Goal: Task Accomplishment & Management: Manage account settings

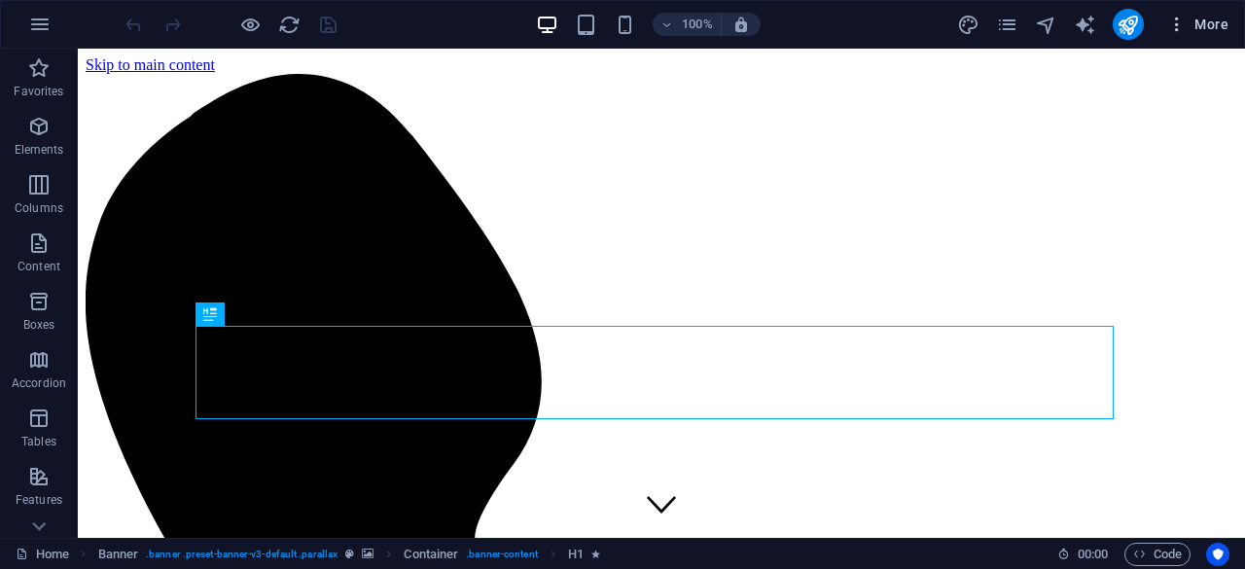
click at [1225, 28] on span "More" at bounding box center [1197, 24] width 61 height 19
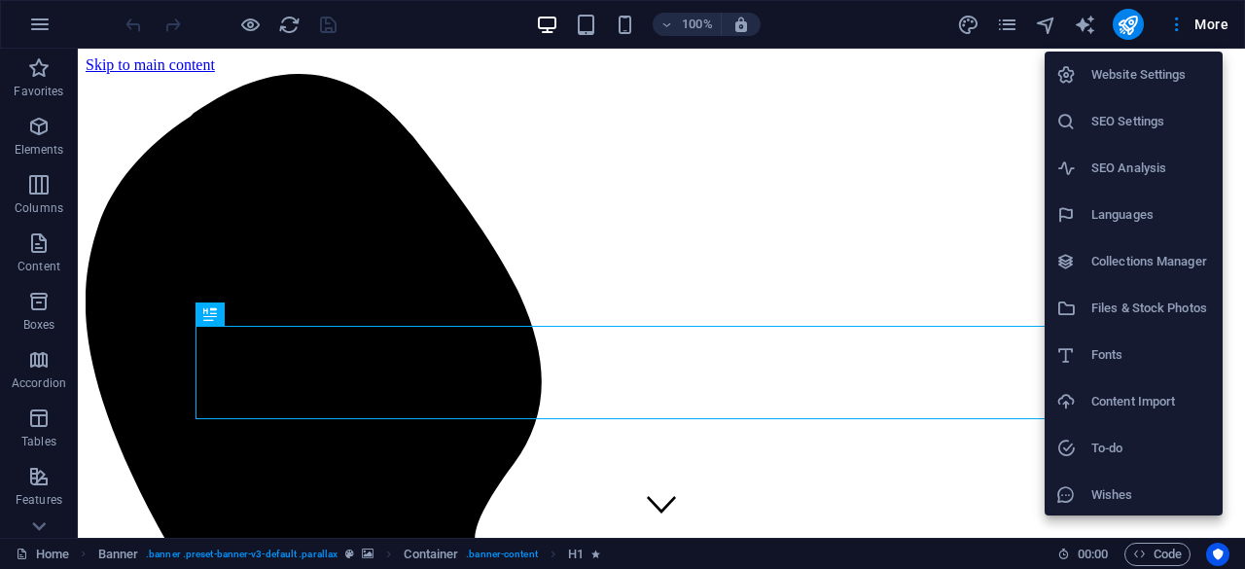
click at [1109, 170] on h6 "SEO Analysis" at bounding box center [1151, 168] width 120 height 23
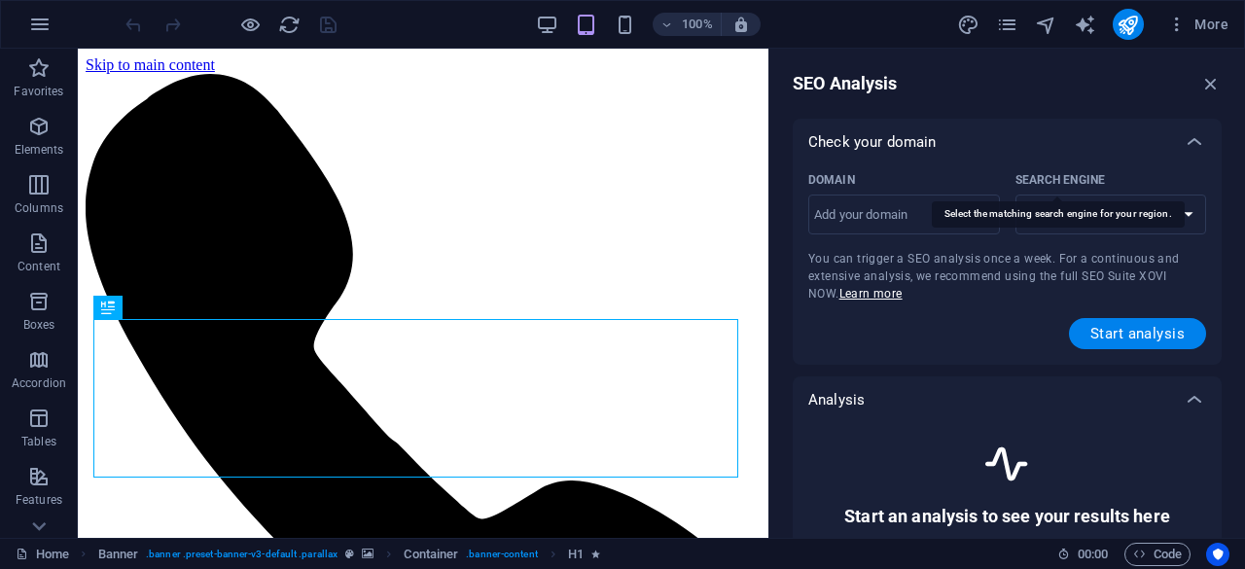
select select "google.com"
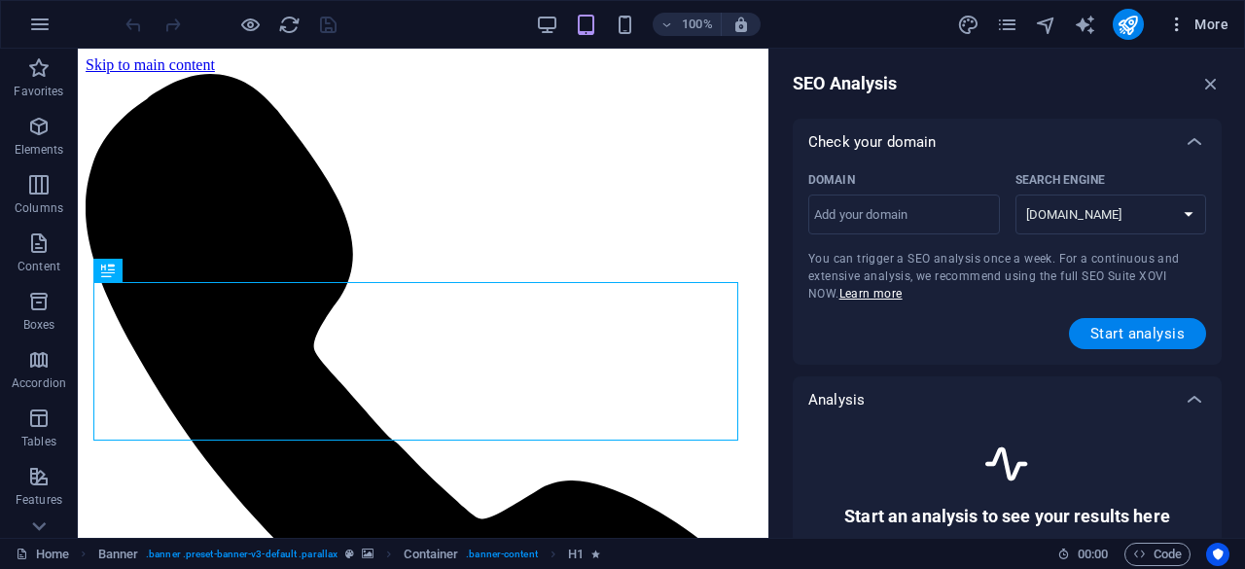
click at [1203, 32] on span "More" at bounding box center [1197, 24] width 61 height 19
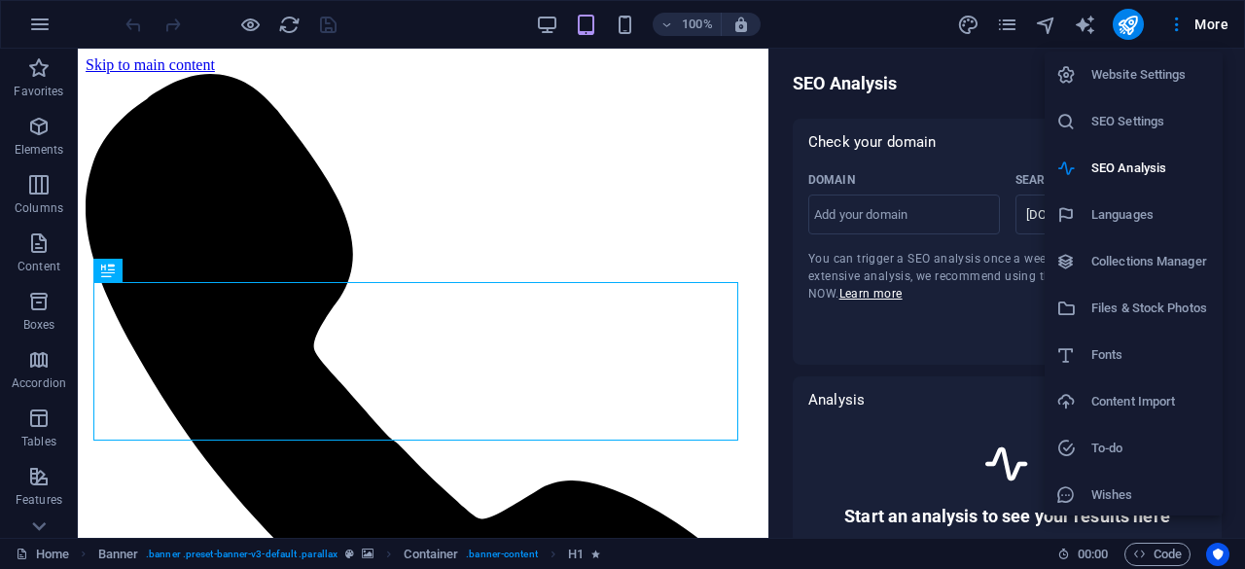
click at [1119, 121] on h6 "SEO Settings" at bounding box center [1151, 121] width 120 height 23
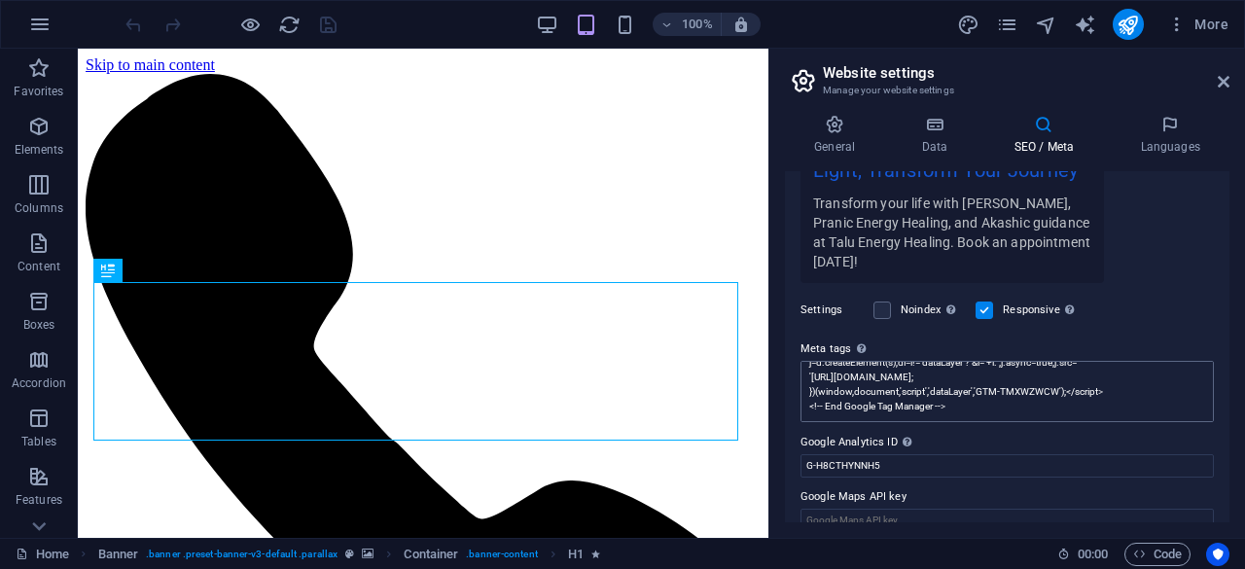
scroll to position [484, 0]
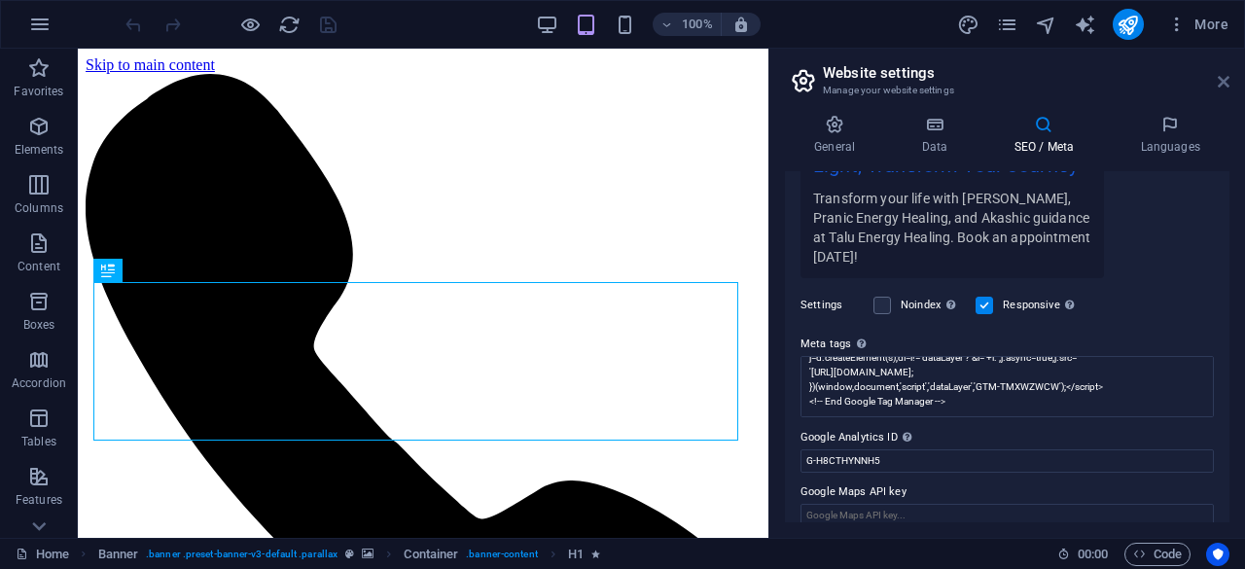
click at [1223, 86] on icon at bounding box center [1223, 82] width 12 height 16
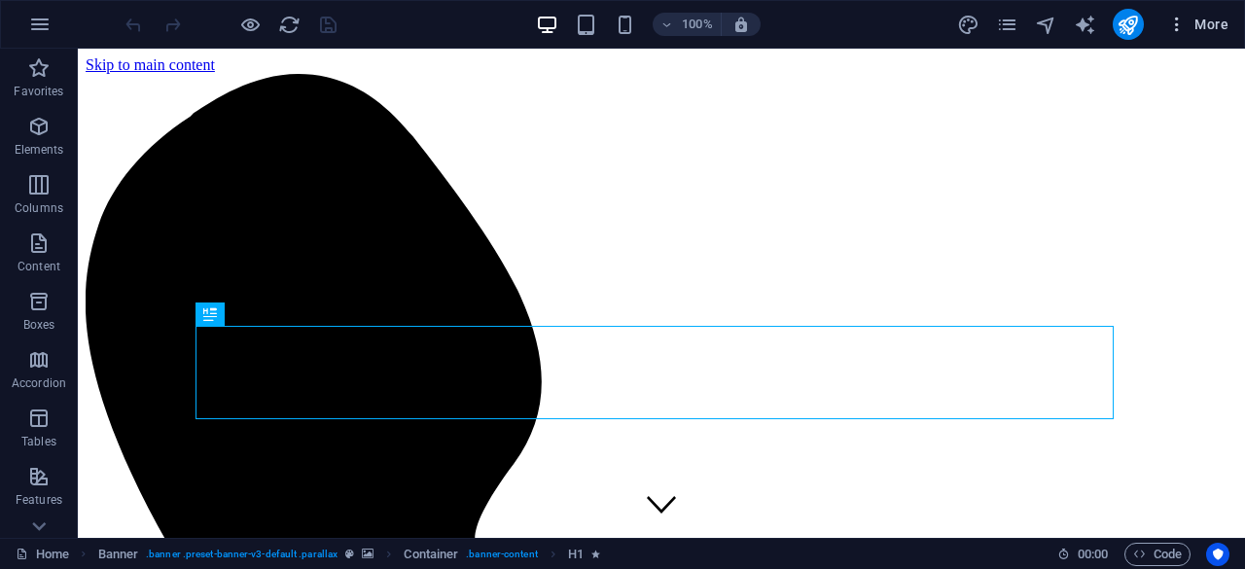
click at [1205, 28] on span "More" at bounding box center [1197, 24] width 61 height 19
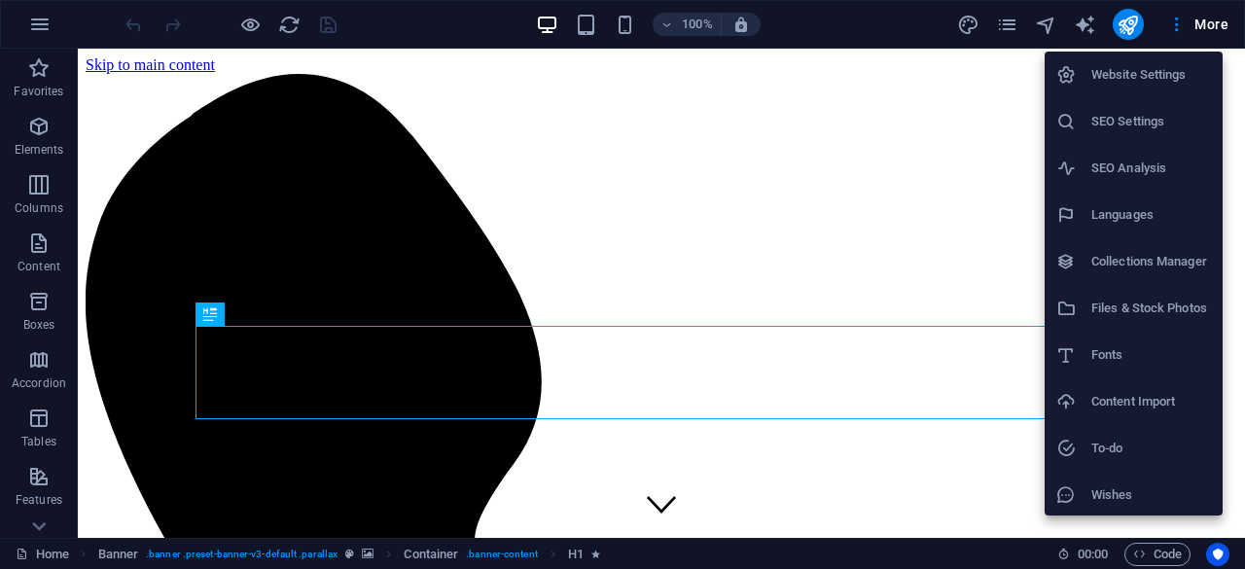
click at [1132, 74] on h6 "Website Settings" at bounding box center [1151, 74] width 120 height 23
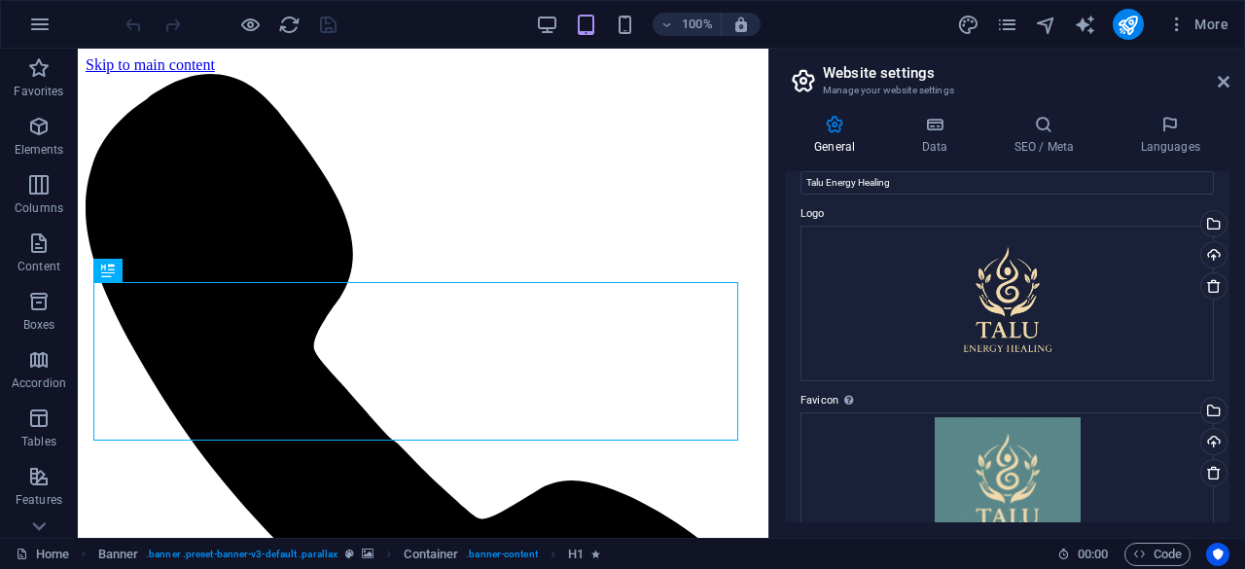
scroll to position [0, 0]
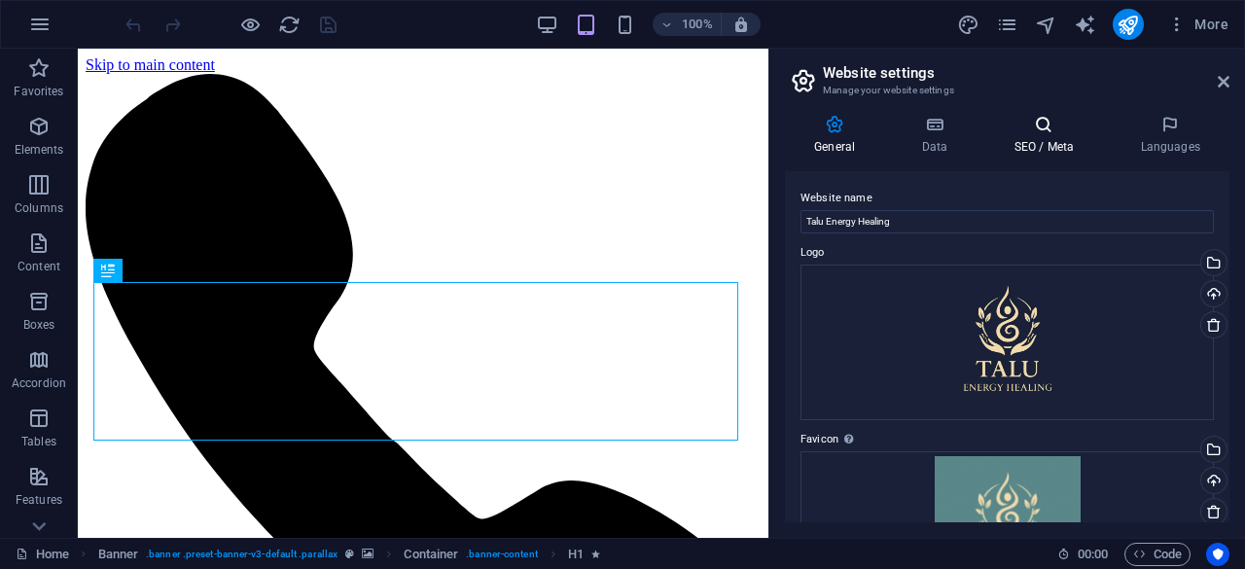
click at [1062, 143] on h4 "SEO / Meta" at bounding box center [1047, 135] width 126 height 41
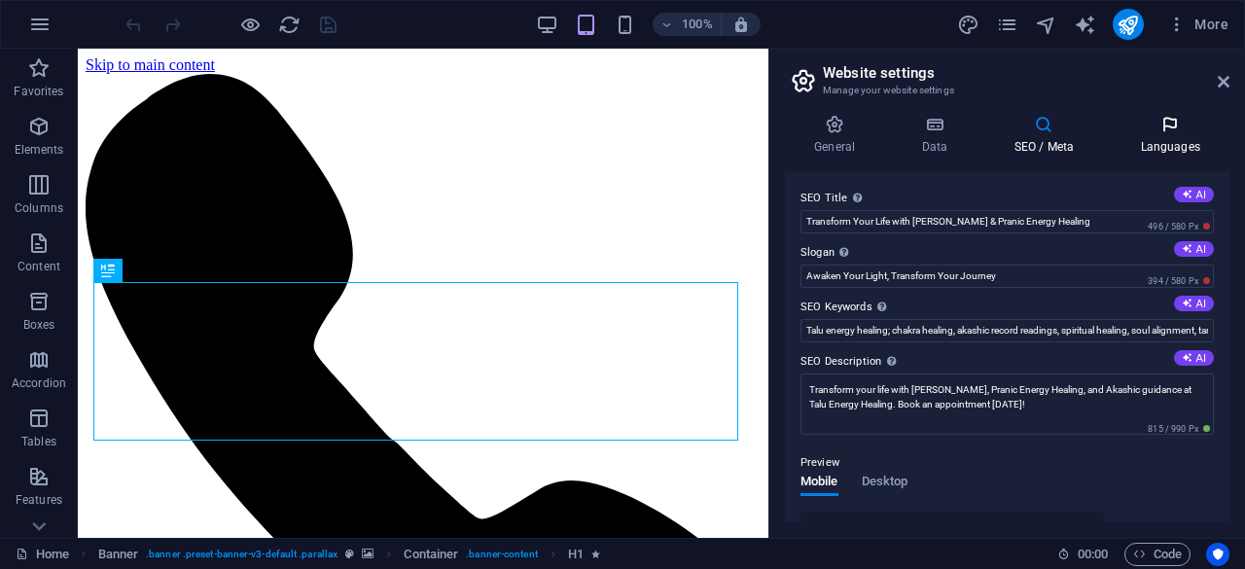
click at [1164, 125] on icon at bounding box center [1169, 124] width 119 height 19
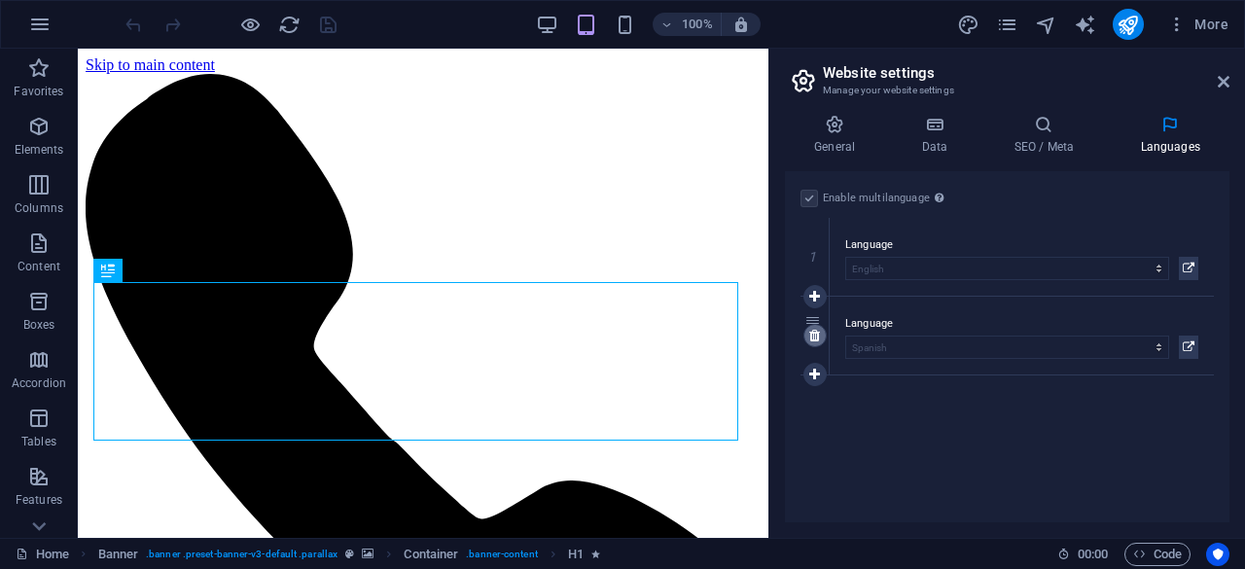
click at [812, 332] on icon at bounding box center [814, 336] width 11 height 14
click at [803, 195] on label at bounding box center [809, 199] width 18 height 18
click at [0, 0] on input "Enable multilanguage To disable multilanguage delete all languages until only o…" at bounding box center [0, 0] width 0 height 0
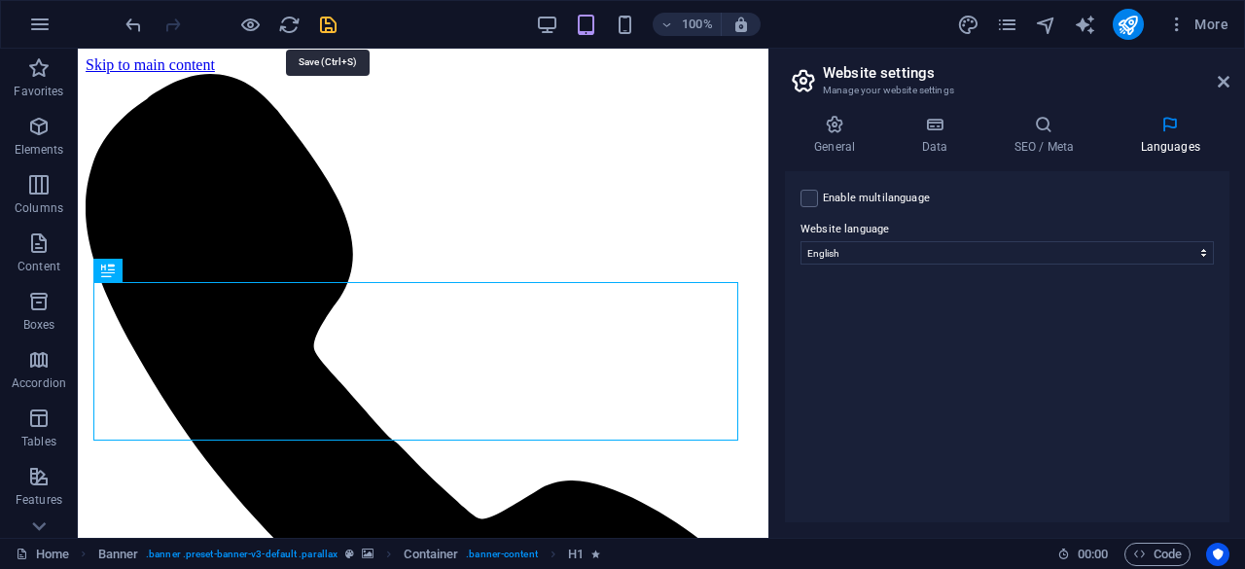
click at [328, 25] on icon "save" at bounding box center [328, 25] width 22 height 22
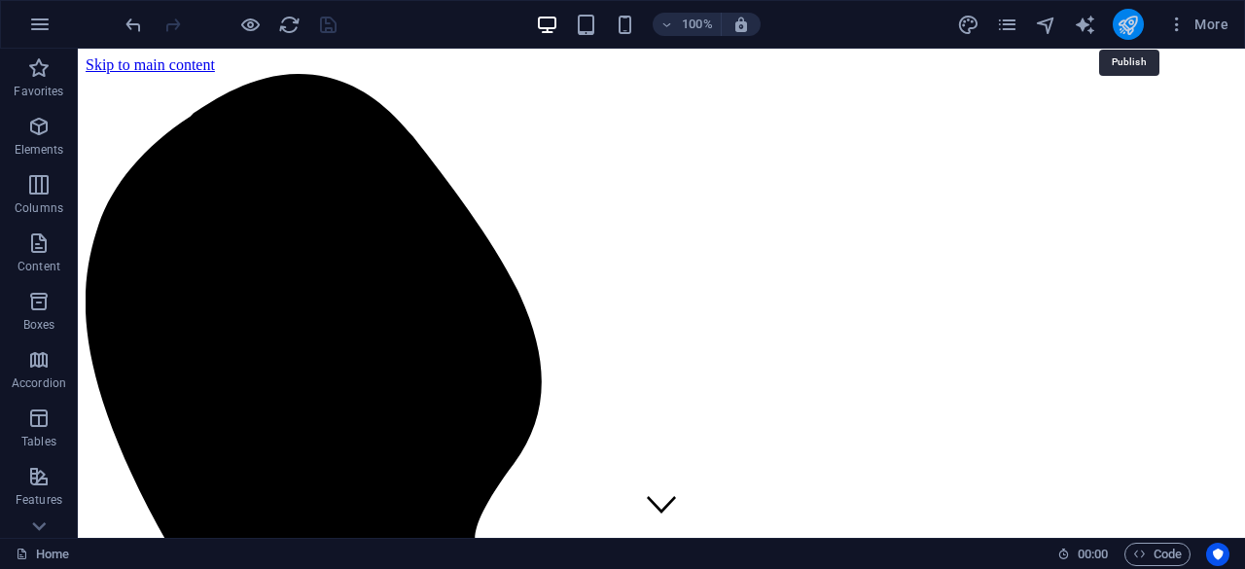
click at [1134, 24] on icon "publish" at bounding box center [1127, 25] width 22 height 22
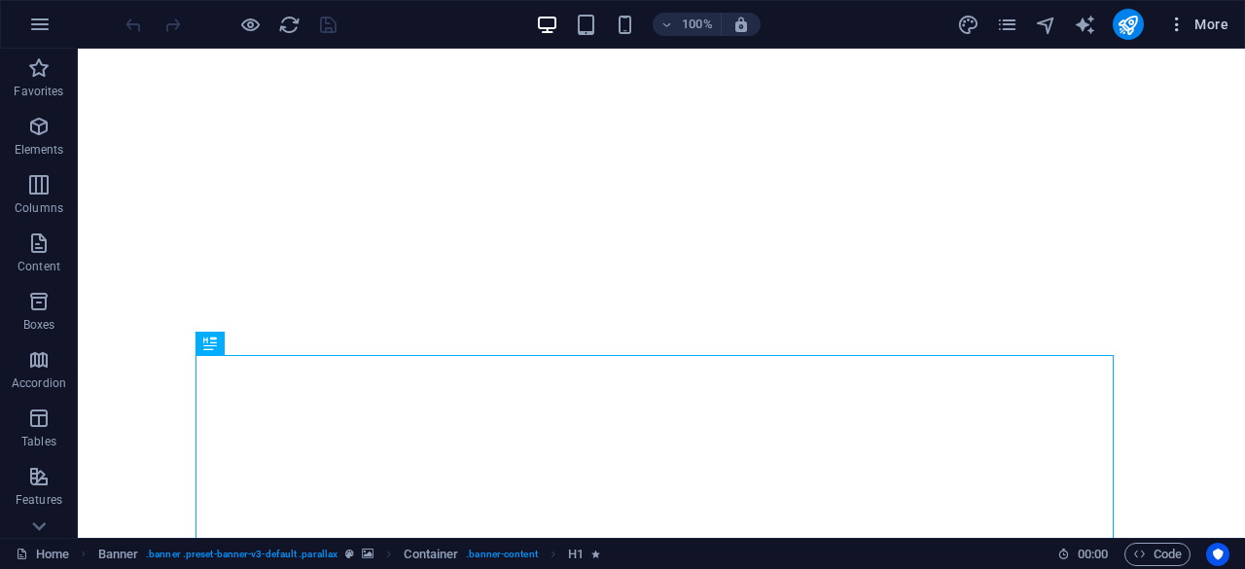
click at [1213, 26] on span "More" at bounding box center [1197, 24] width 61 height 19
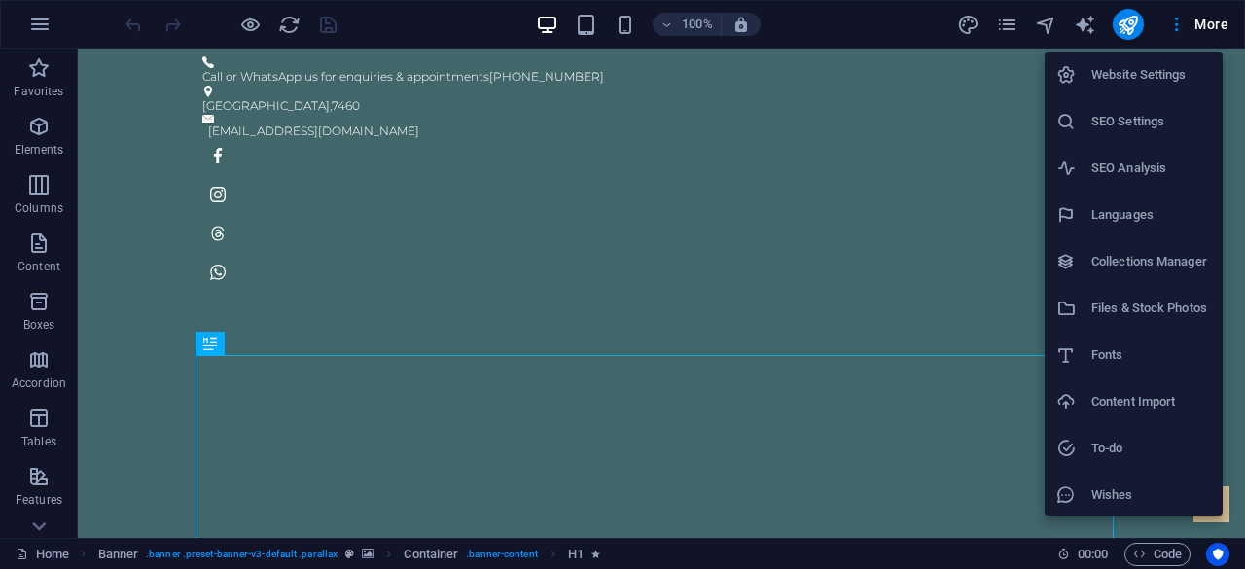
click at [1158, 76] on h6 "Website Settings" at bounding box center [1151, 74] width 120 height 23
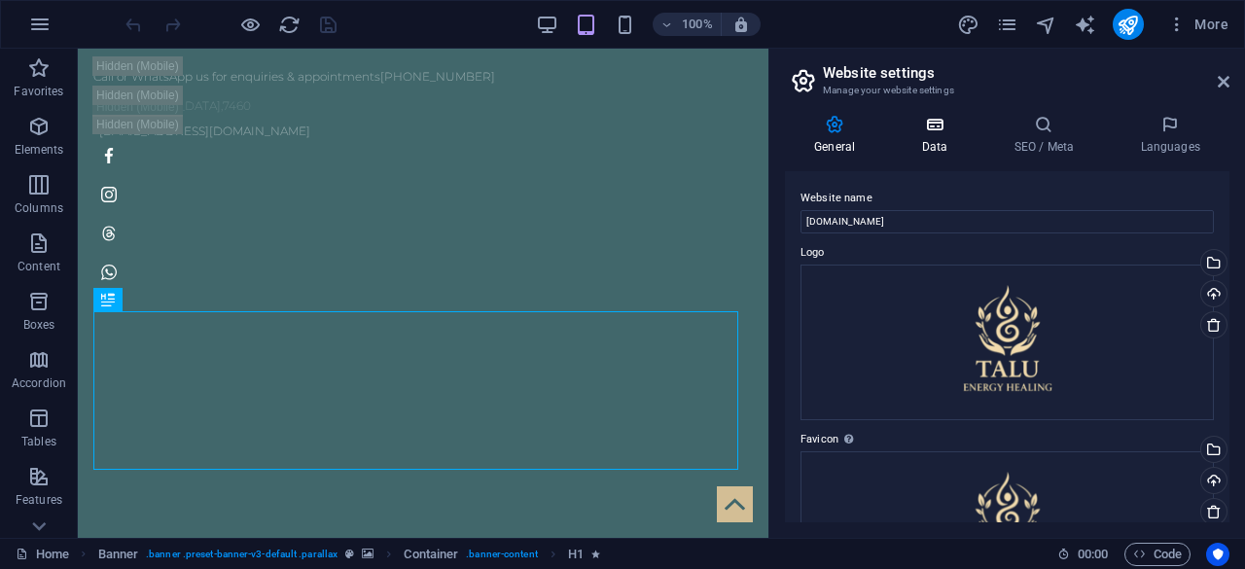
click at [948, 125] on icon at bounding box center [934, 124] width 85 height 19
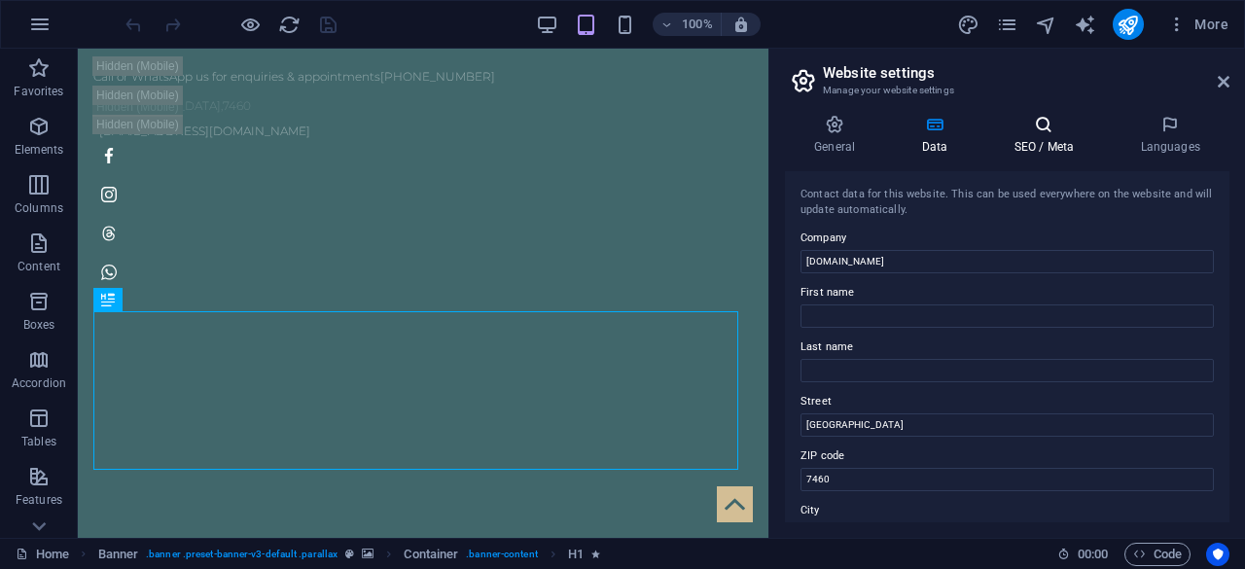
click at [1048, 135] on h4 "SEO / Meta" at bounding box center [1047, 135] width 126 height 41
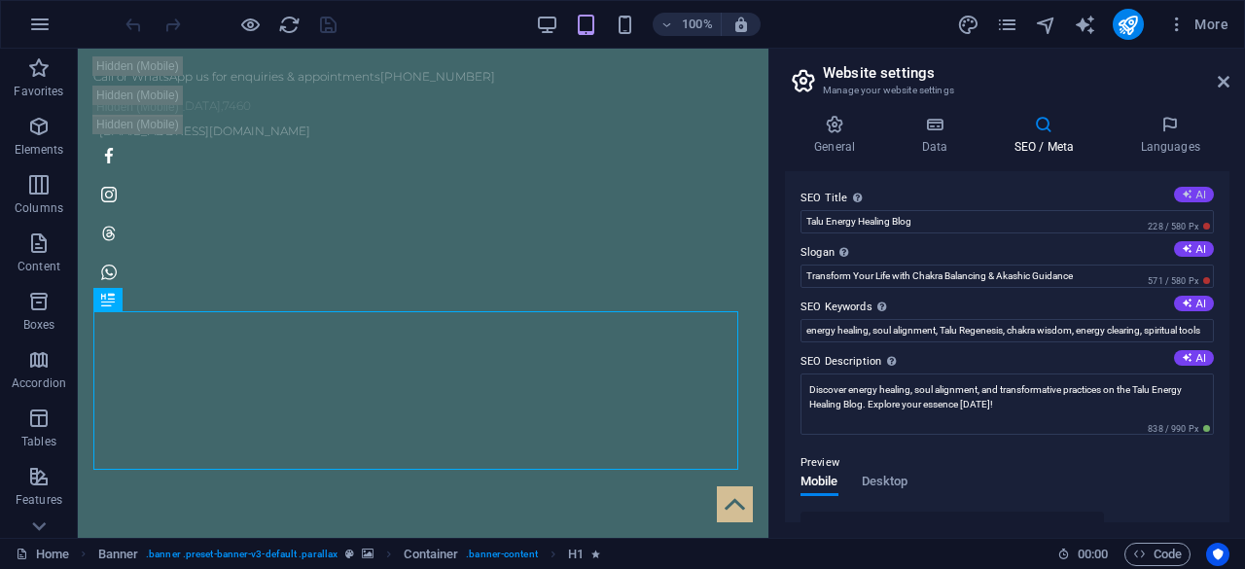
click at [1198, 188] on button "AI" at bounding box center [1194, 195] width 40 height 16
type input "Energy Healing & Soul Alignment"
click at [324, 24] on icon "save" at bounding box center [328, 25] width 22 height 22
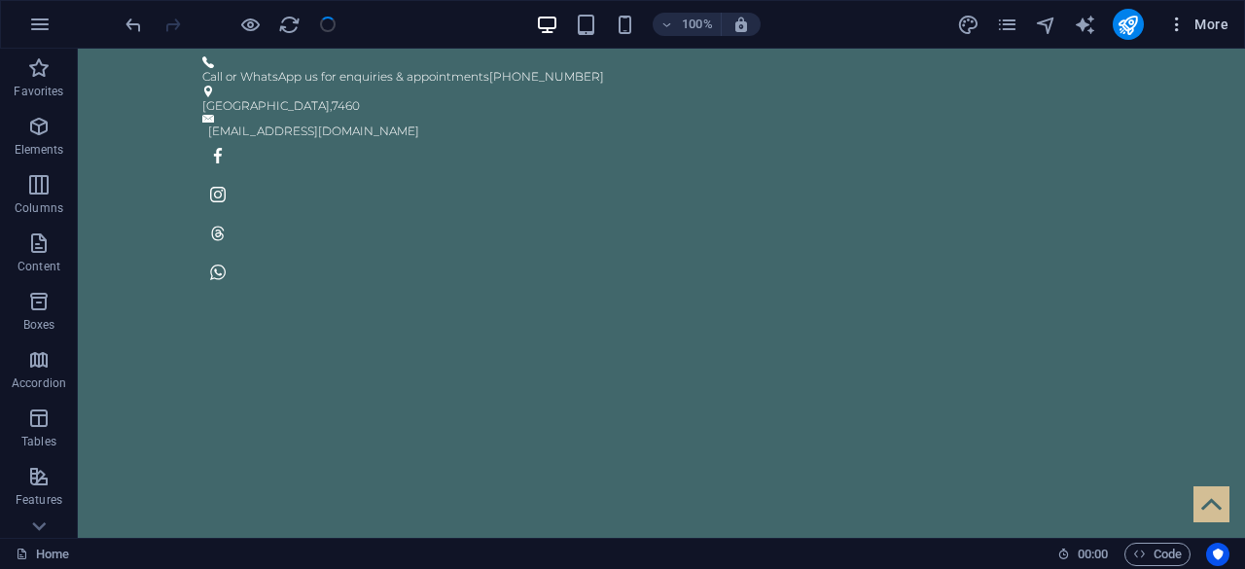
click at [1215, 18] on span "More" at bounding box center [1197, 24] width 61 height 19
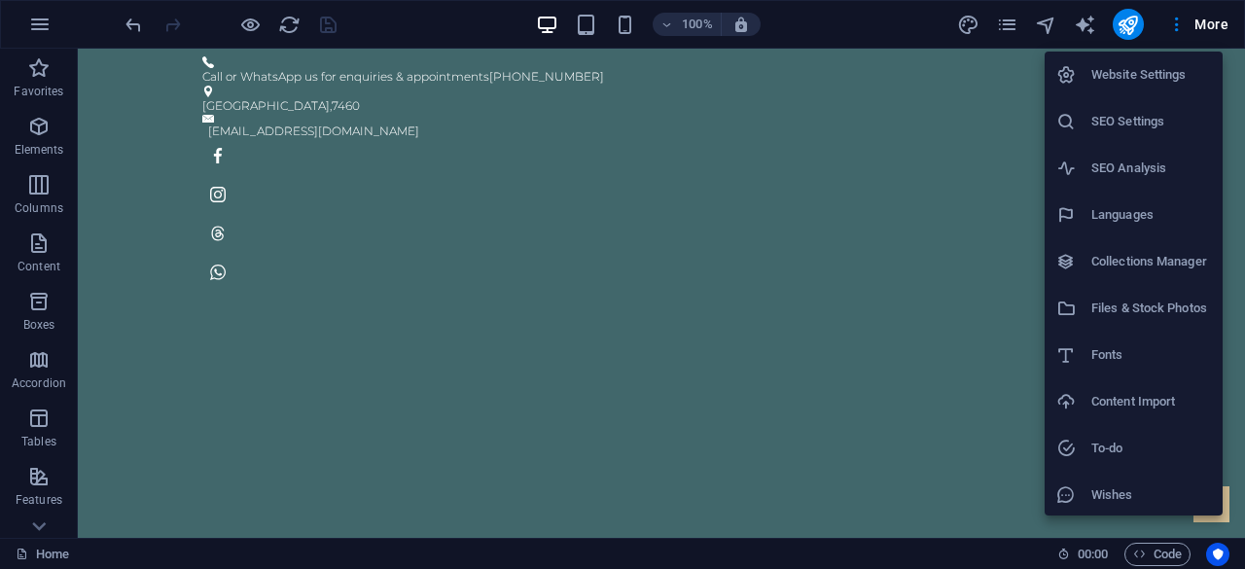
click at [1147, 120] on h6 "SEO Settings" at bounding box center [1151, 121] width 120 height 23
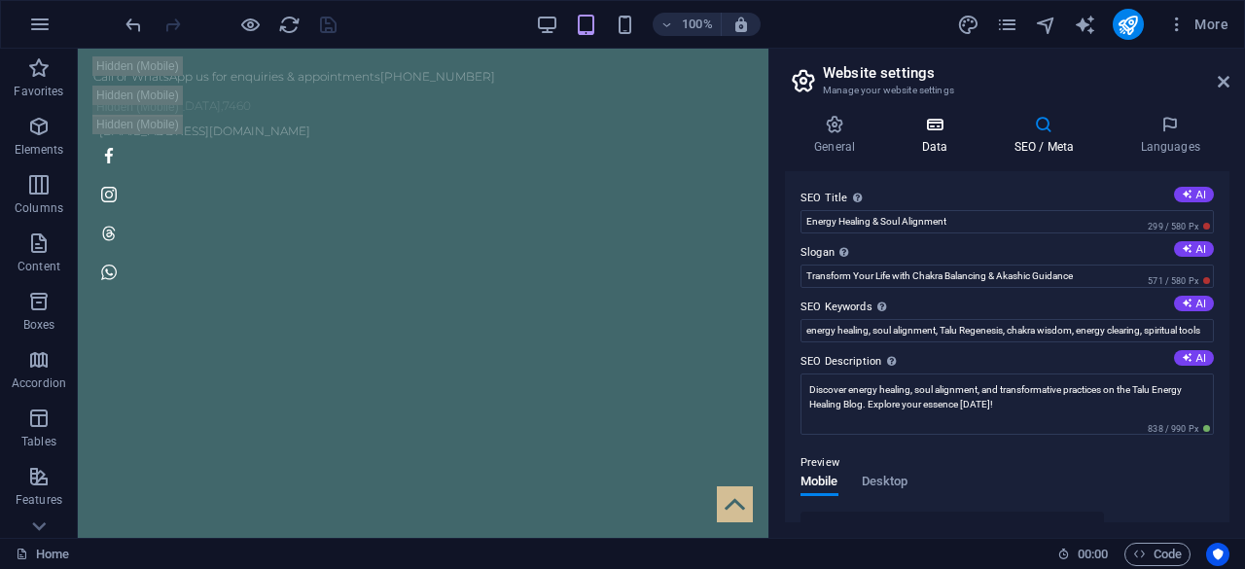
click at [943, 140] on h4 "Data" at bounding box center [938, 135] width 92 height 41
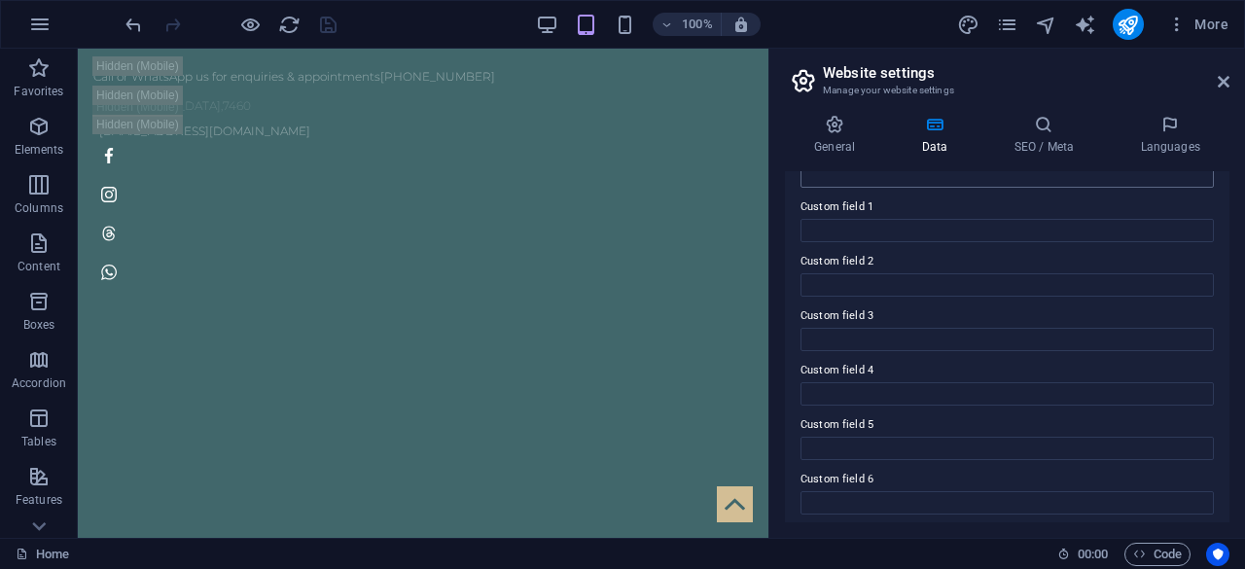
scroll to position [582, 0]
click at [842, 123] on icon at bounding box center [834, 124] width 99 height 19
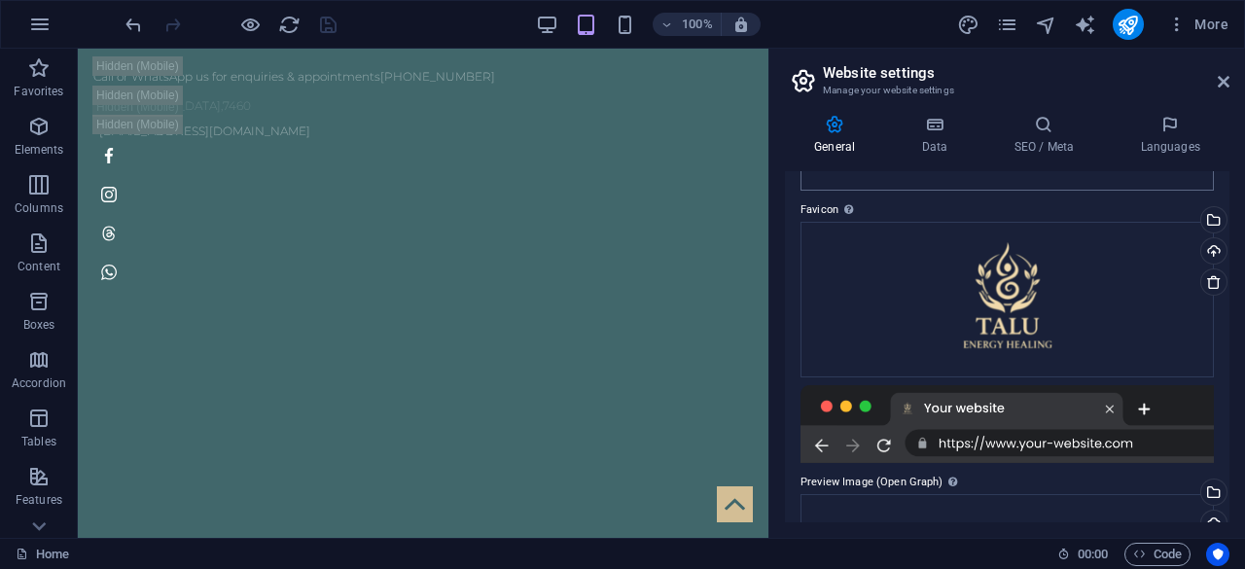
scroll to position [439, 0]
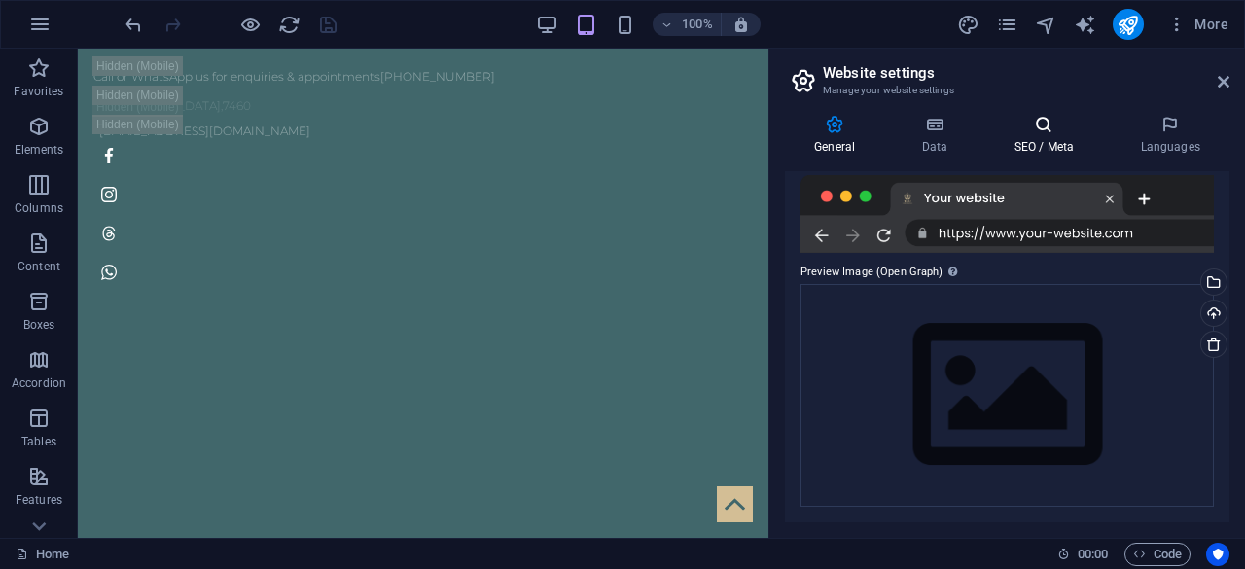
click at [1059, 141] on h4 "SEO / Meta" at bounding box center [1047, 135] width 126 height 41
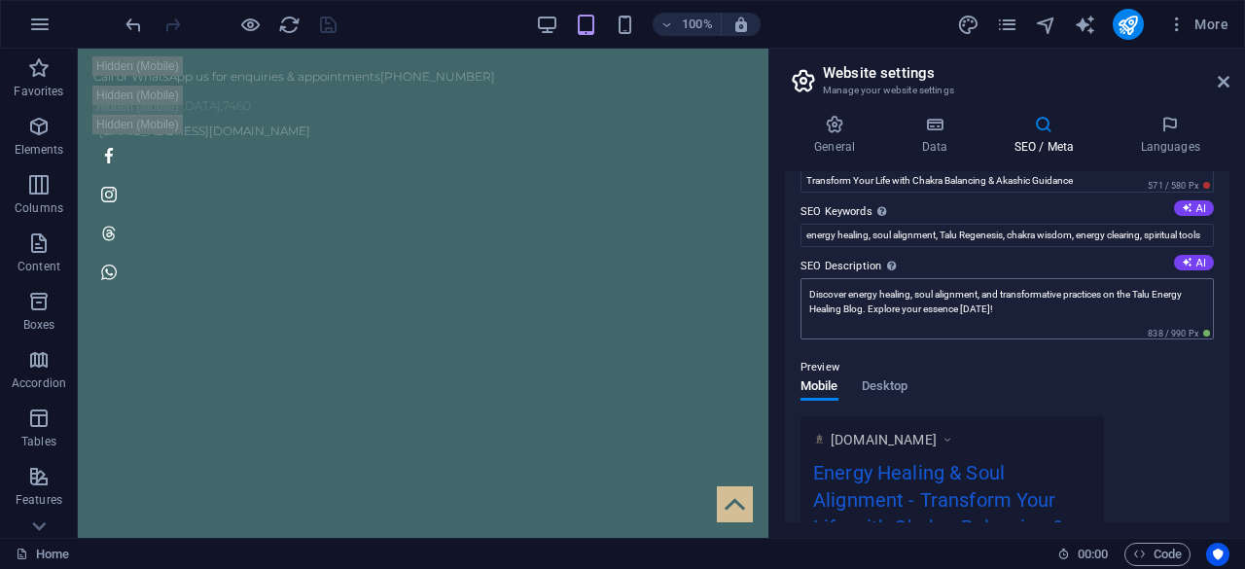
scroll to position [0, 0]
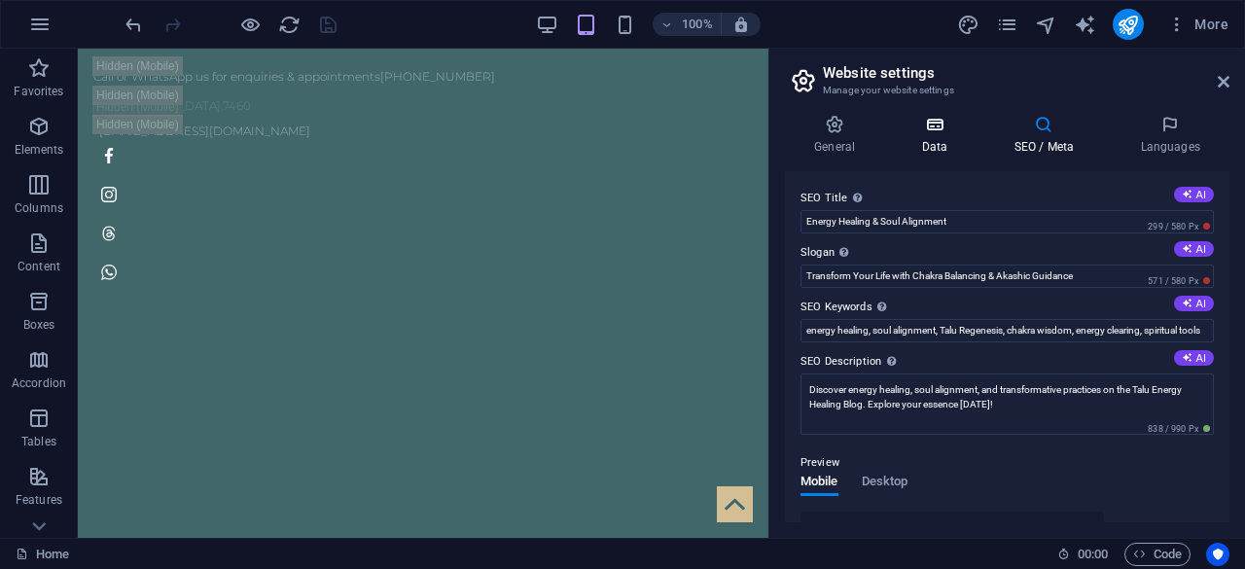
click at [932, 134] on h4 "Data" at bounding box center [938, 135] width 92 height 41
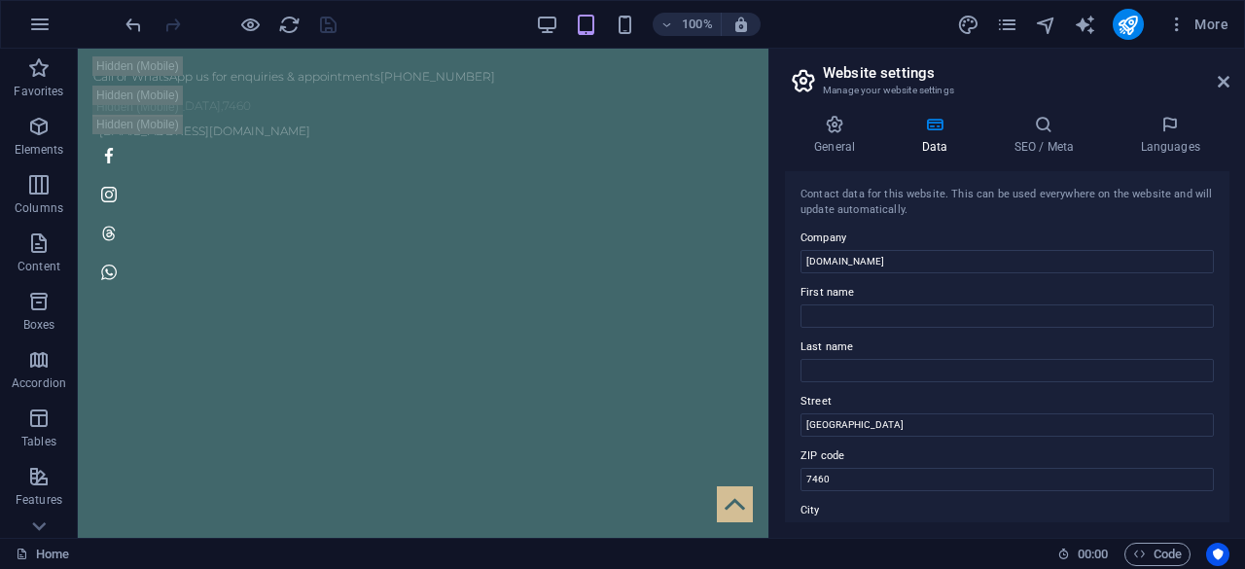
click at [1229, 81] on aside "Website settings Manage your website settings General Data SEO / Meta Languages…" at bounding box center [1006, 293] width 476 height 489
drag, startPoint x: 1224, startPoint y: 77, endPoint x: 1128, endPoint y: 34, distance: 105.3
click at [1224, 77] on icon at bounding box center [1223, 82] width 12 height 16
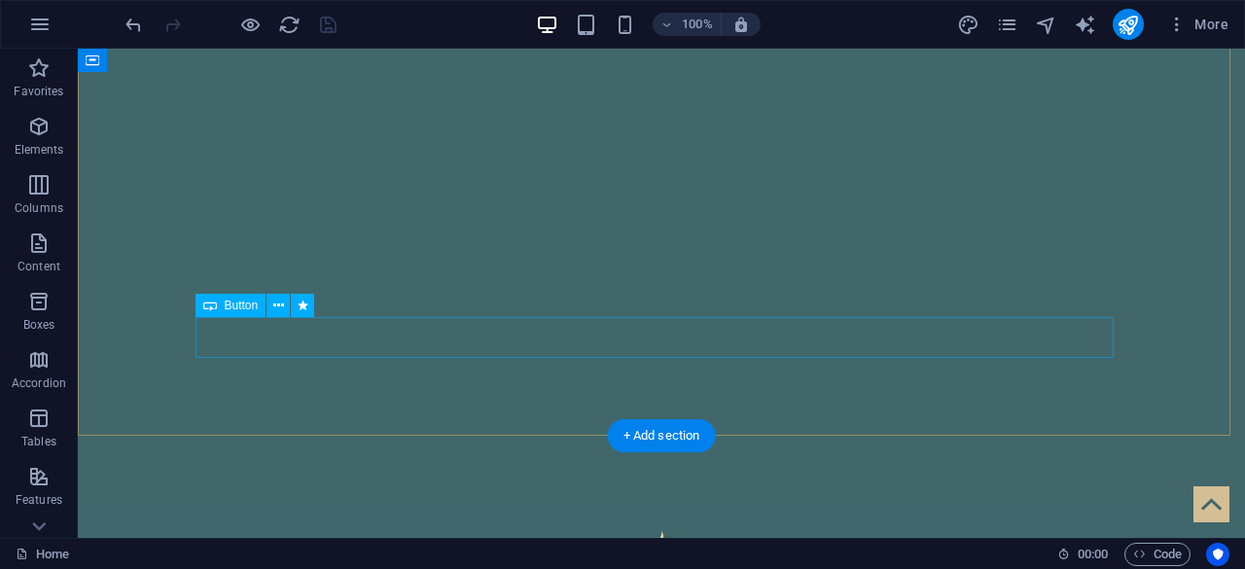
scroll to position [389, 0]
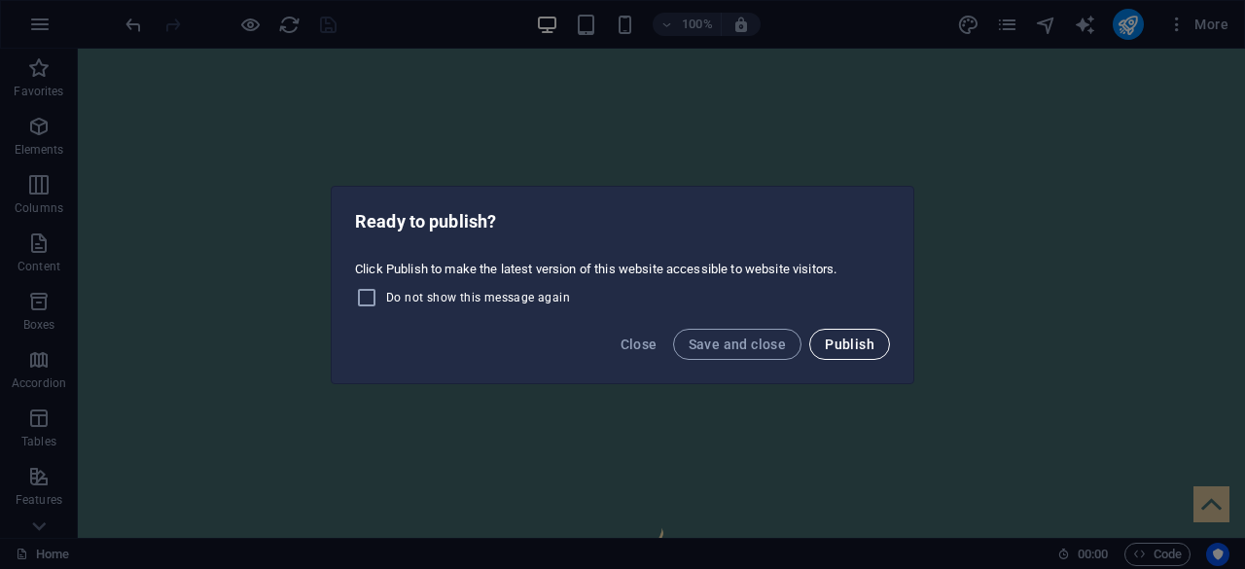
click at [834, 340] on span "Publish" at bounding box center [850, 344] width 50 height 16
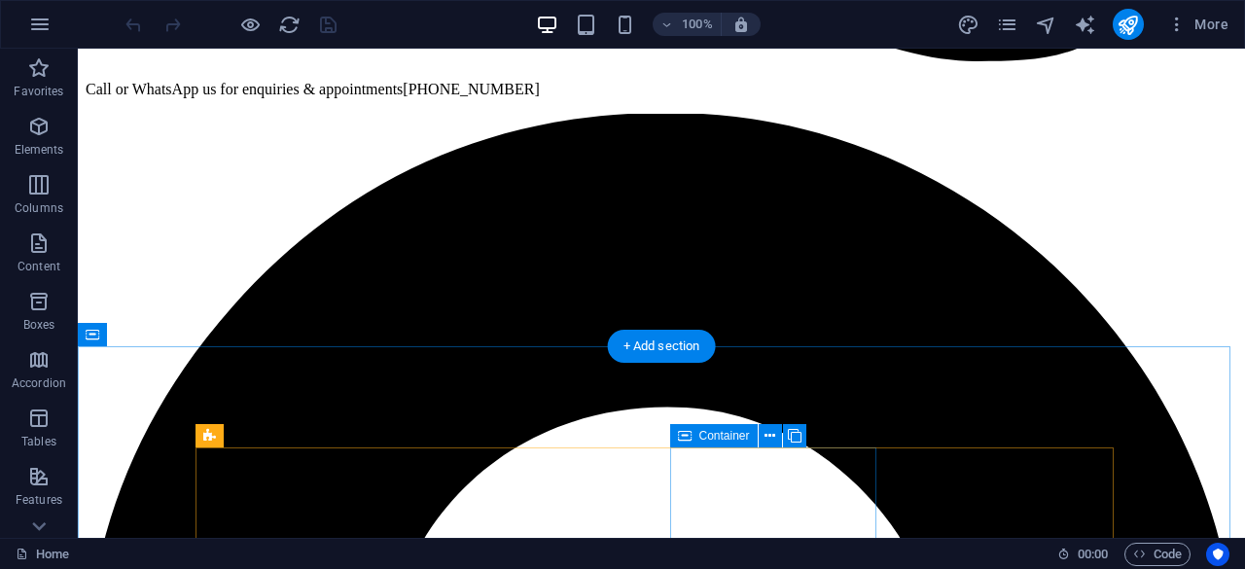
scroll to position [1167, 0]
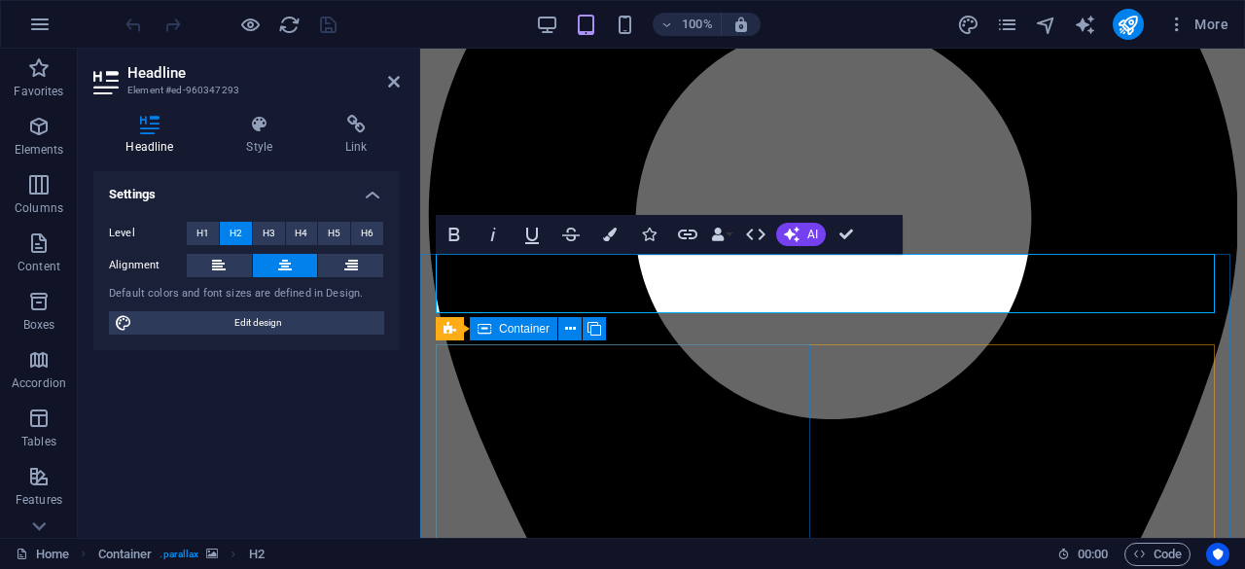
scroll to position [1106, 0]
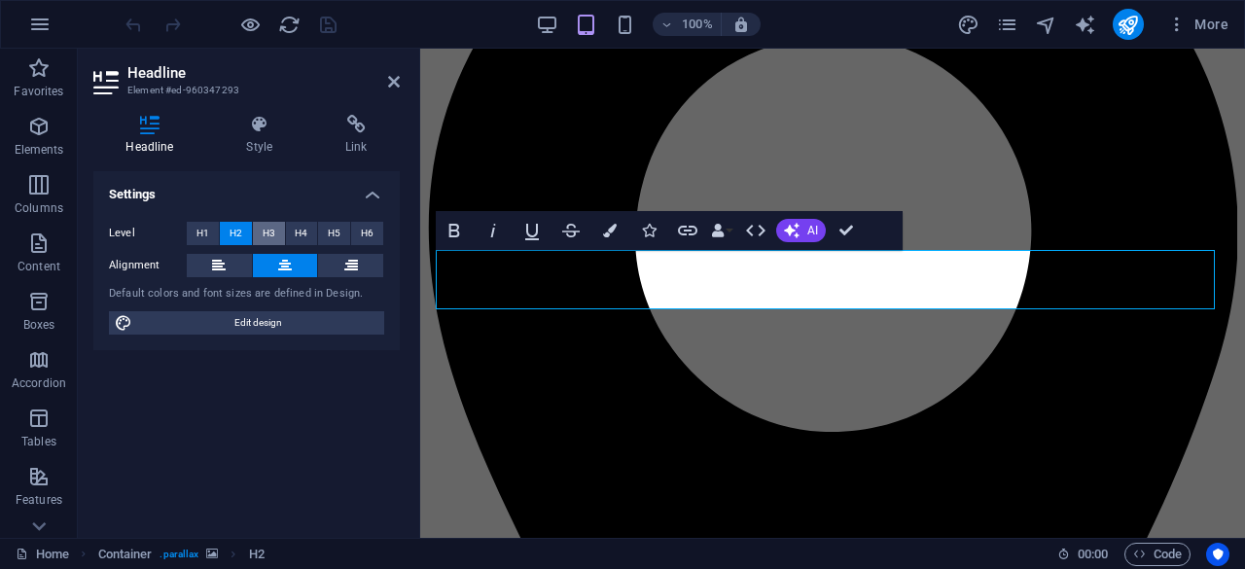
click at [278, 229] on button "H3" at bounding box center [269, 233] width 32 height 23
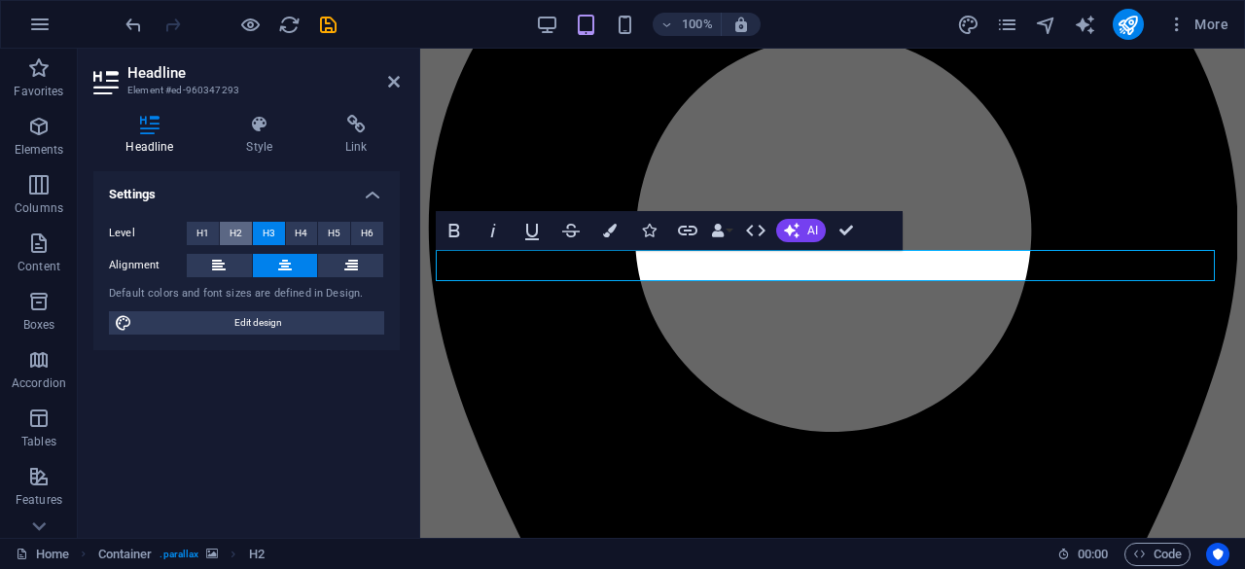
click at [238, 225] on span "H2" at bounding box center [235, 233] width 13 height 23
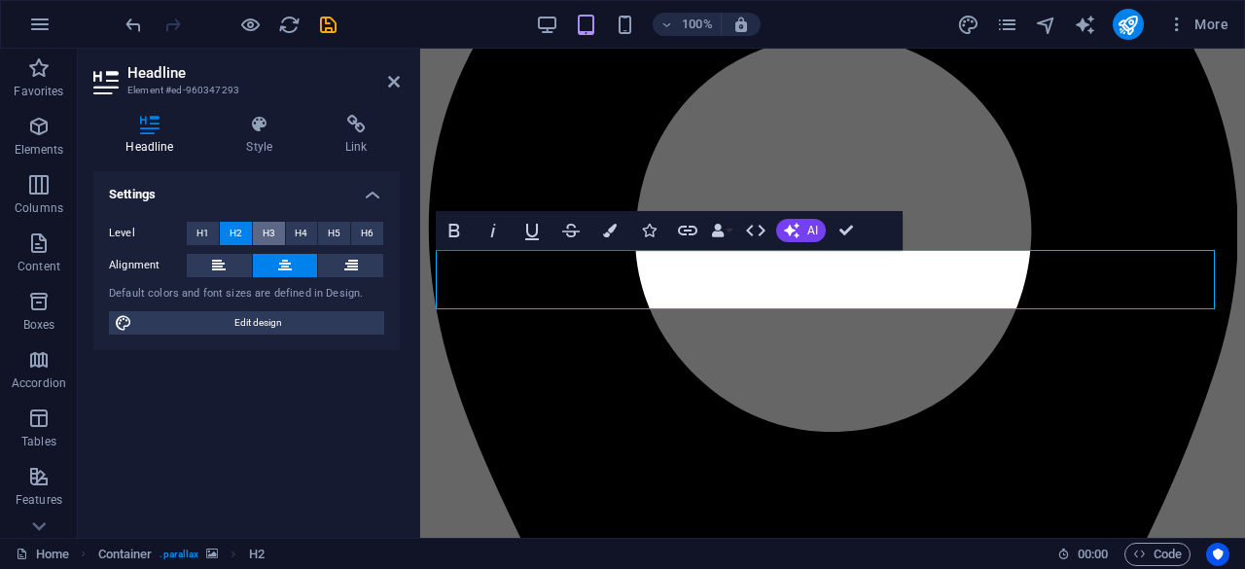
click at [253, 234] on button "H3" at bounding box center [269, 233] width 32 height 23
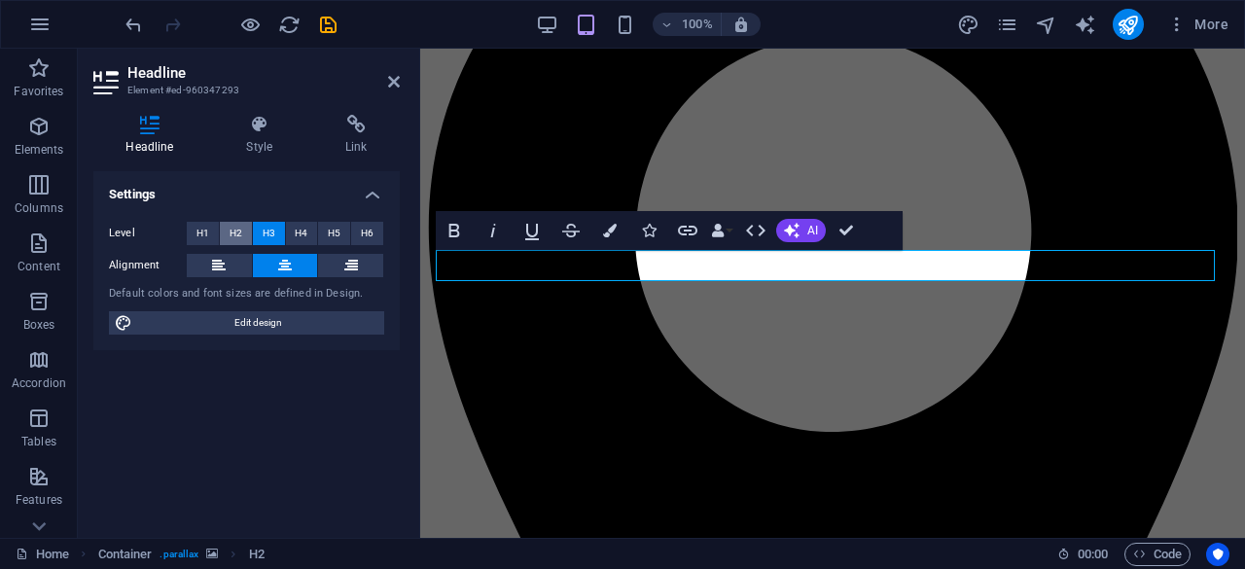
click at [248, 231] on button "H2" at bounding box center [236, 233] width 32 height 23
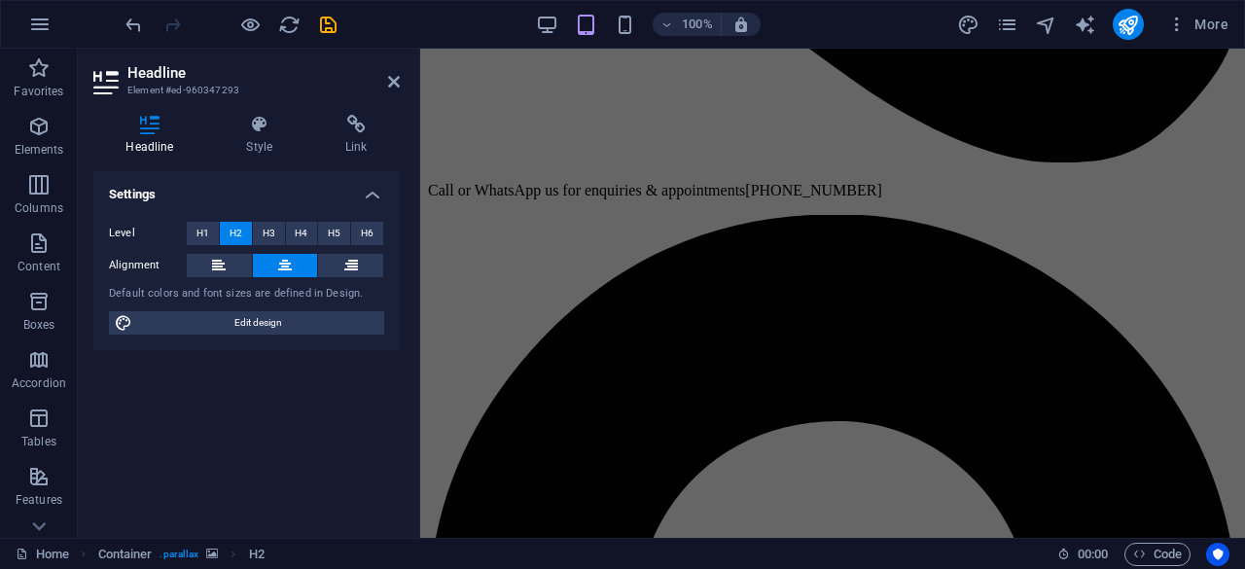
scroll to position [696, 0]
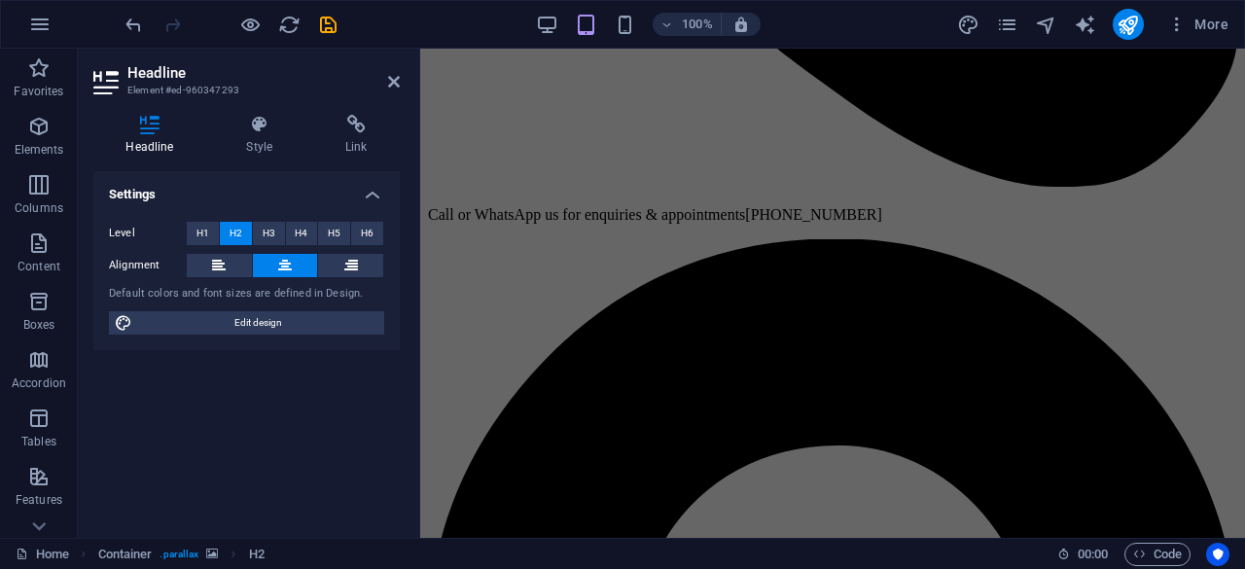
click at [389, 73] on h2 "Headline" at bounding box center [263, 73] width 272 height 18
click at [399, 86] on icon at bounding box center [394, 82] width 12 height 16
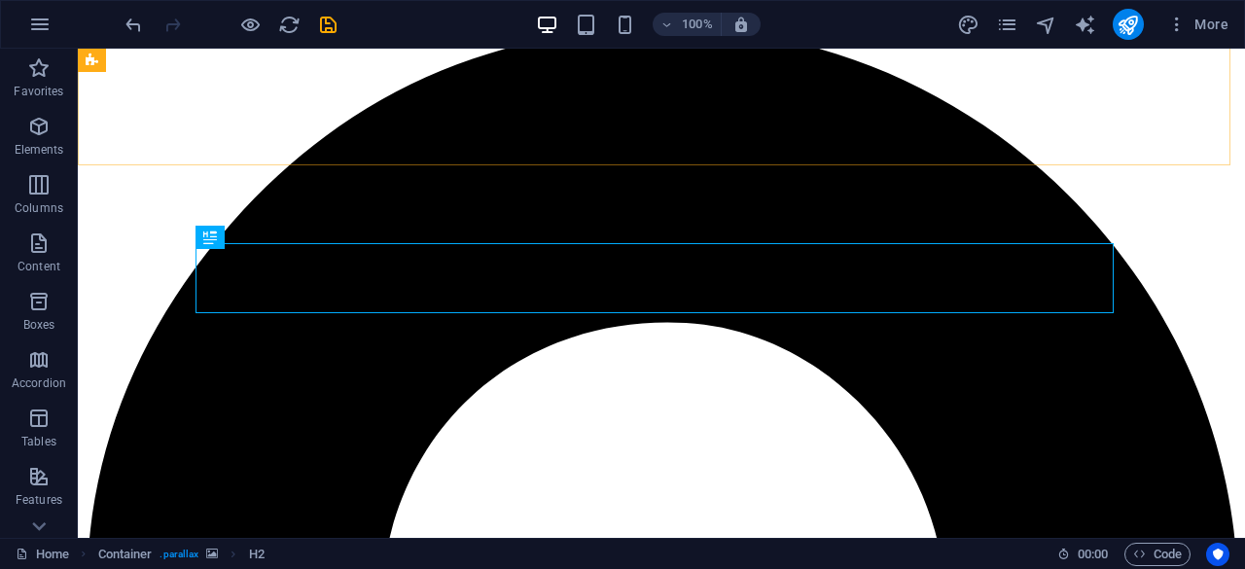
scroll to position [1254, 0]
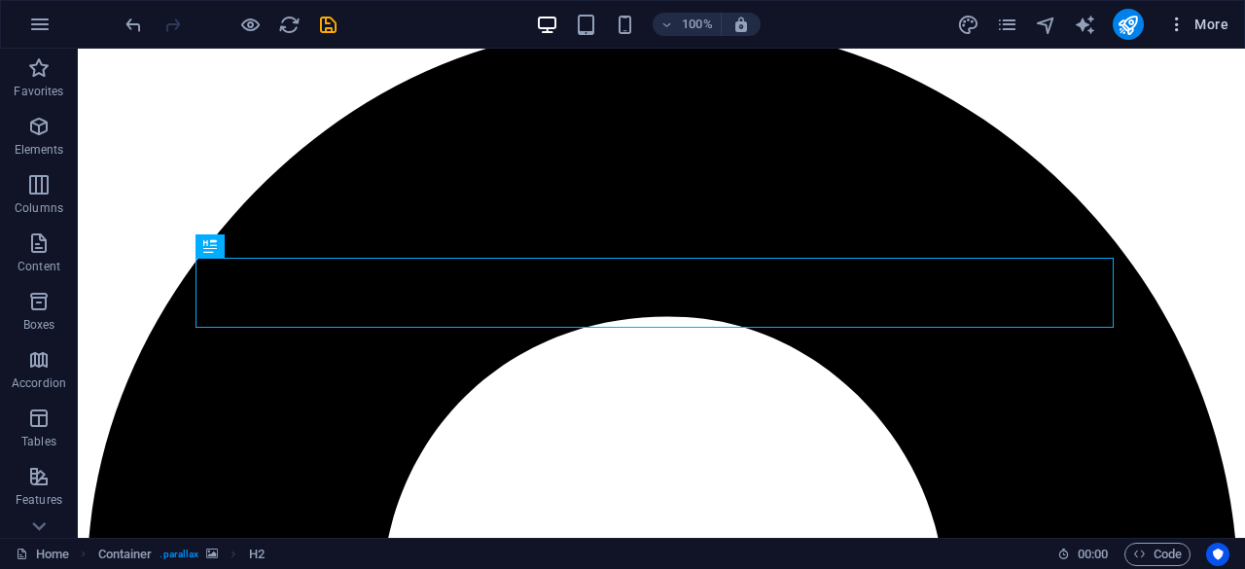
click at [1174, 26] on icon "button" at bounding box center [1176, 24] width 19 height 19
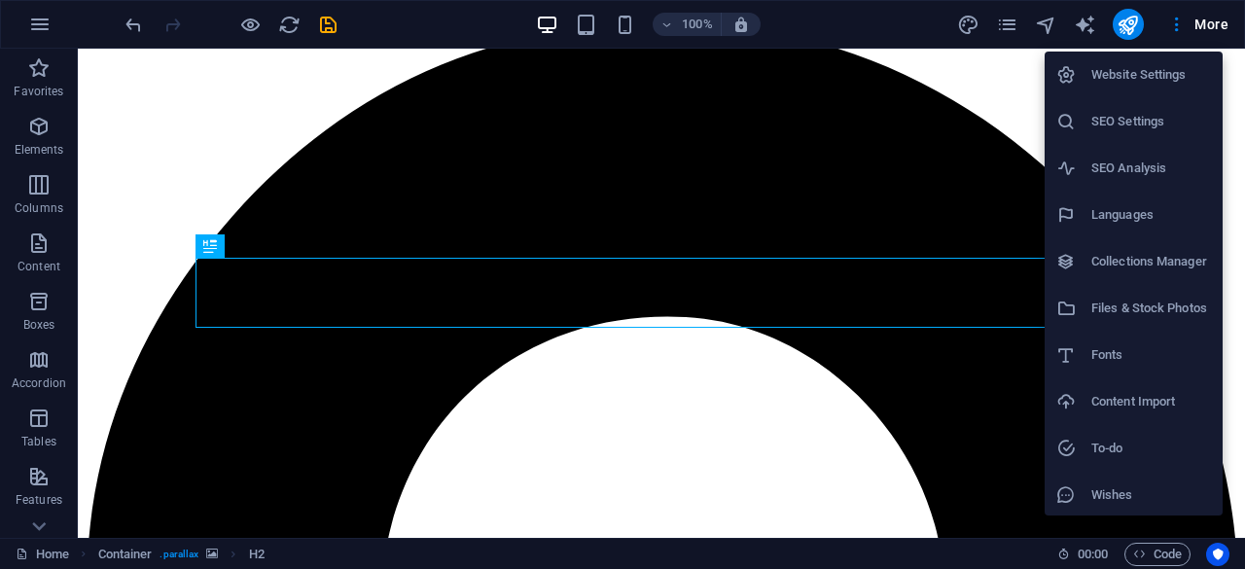
click at [1134, 127] on h6 "SEO Settings" at bounding box center [1151, 121] width 120 height 23
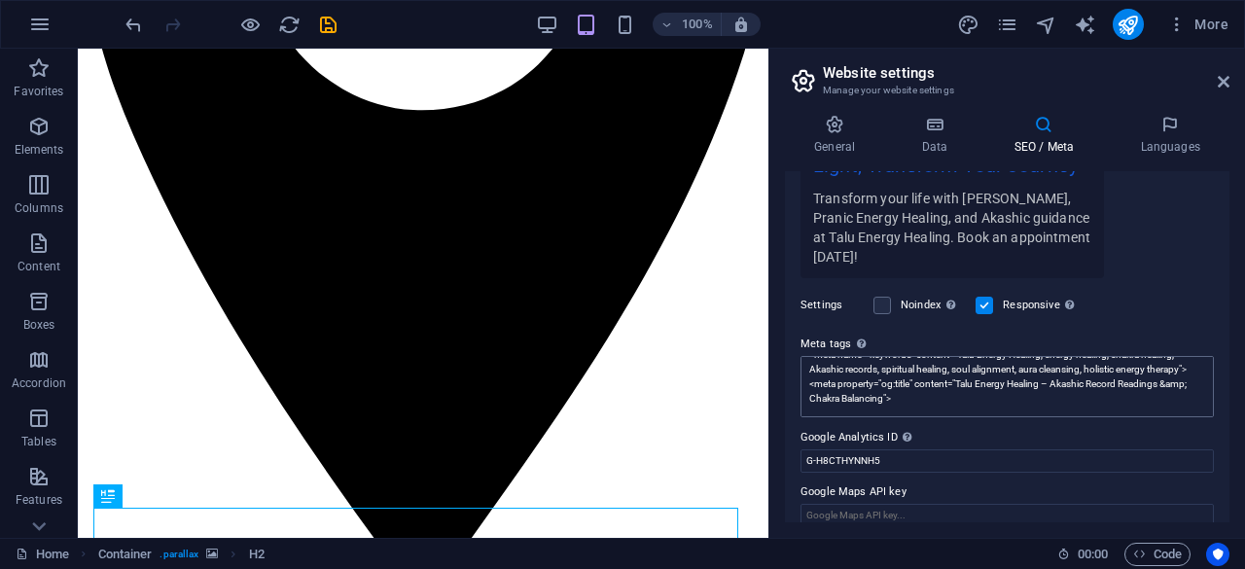
scroll to position [97, 0]
